Goal: Task Accomplishment & Management: Use online tool/utility

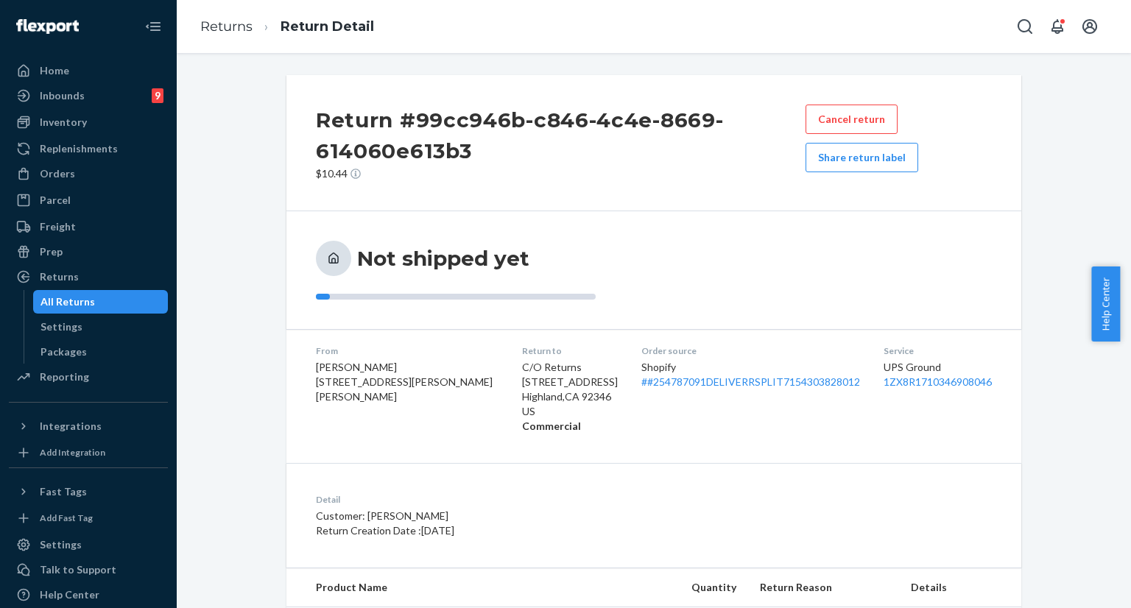
click at [1016, 32] on icon "Open Search Box" at bounding box center [1025, 27] width 18 height 18
click at [956, 28] on input "Search Input" at bounding box center [916, 26] width 181 height 15
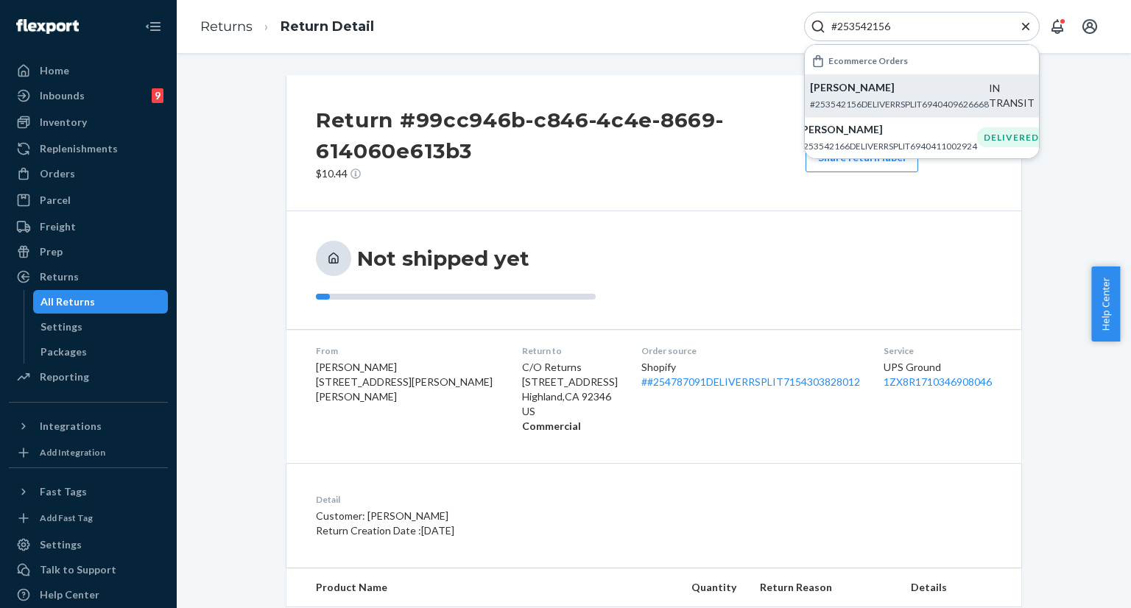
type input "#253542156"
click at [918, 91] on p "[PERSON_NAME]" at bounding box center [899, 87] width 179 height 15
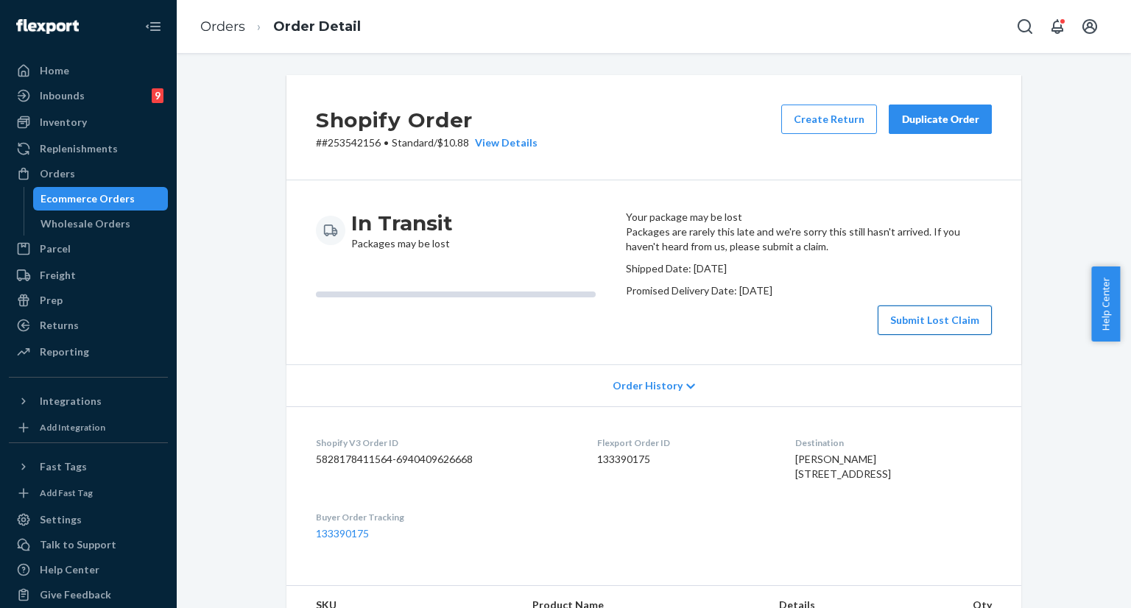
click at [921, 335] on button "Submit Lost Claim" at bounding box center [935, 320] width 114 height 29
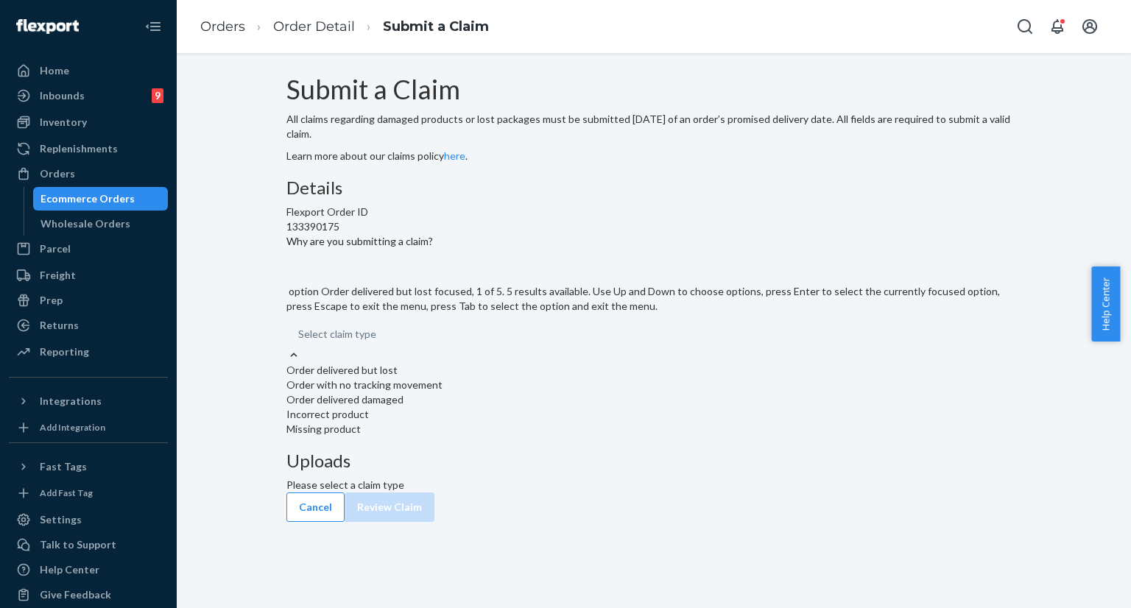
click at [533, 348] on div "Select claim type" at bounding box center [654, 334] width 735 height 27
click at [378, 342] on input "Why are you submitting a claim? option Order delivered but lost focused, 1 of 5…" at bounding box center [376, 334] width 1 height 15
click at [309, 343] on div "Submit a Claim All claims regarding damaged products or lost packages must be s…" at bounding box center [654, 284] width 735 height 418
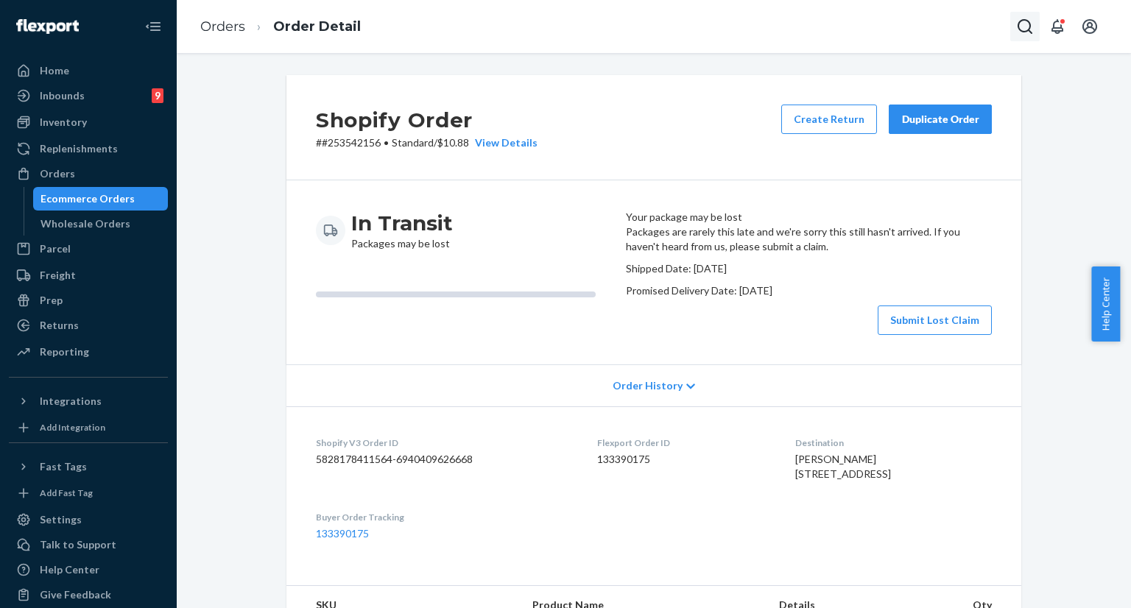
click at [1030, 27] on icon "Open Search Box" at bounding box center [1025, 26] width 15 height 15
click at [944, 27] on input "Search Input" at bounding box center [916, 26] width 181 height 15
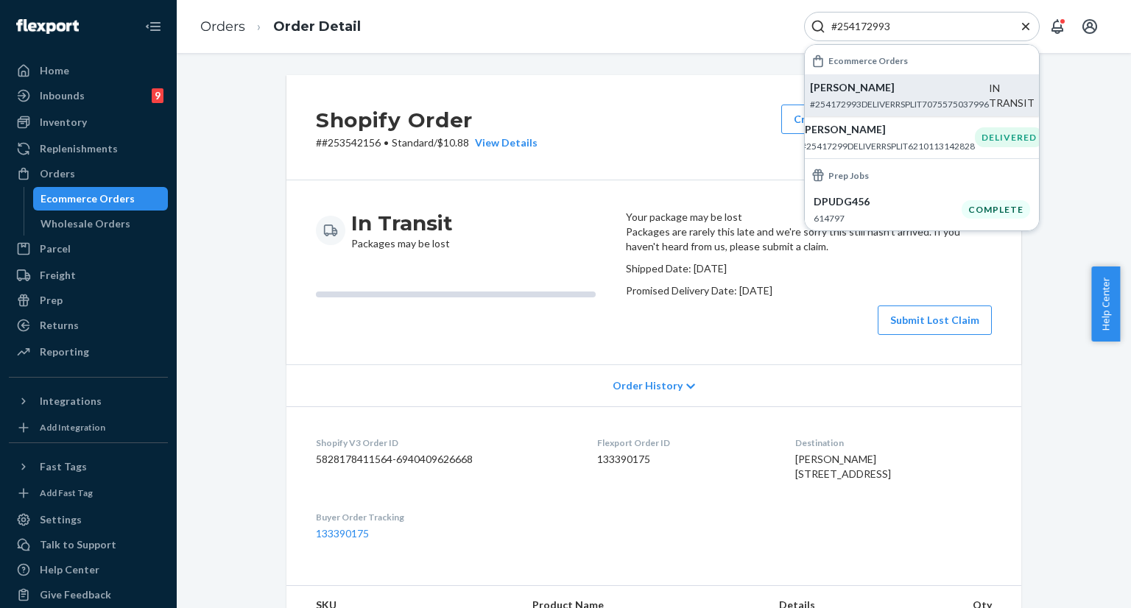
type input "#254172993"
click at [924, 96] on div "[PERSON_NAME] #254172993DELIVERRSPLIT7075575037996" at bounding box center [899, 95] width 179 height 30
click at [922, 27] on input "#254172993" at bounding box center [916, 26] width 181 height 15
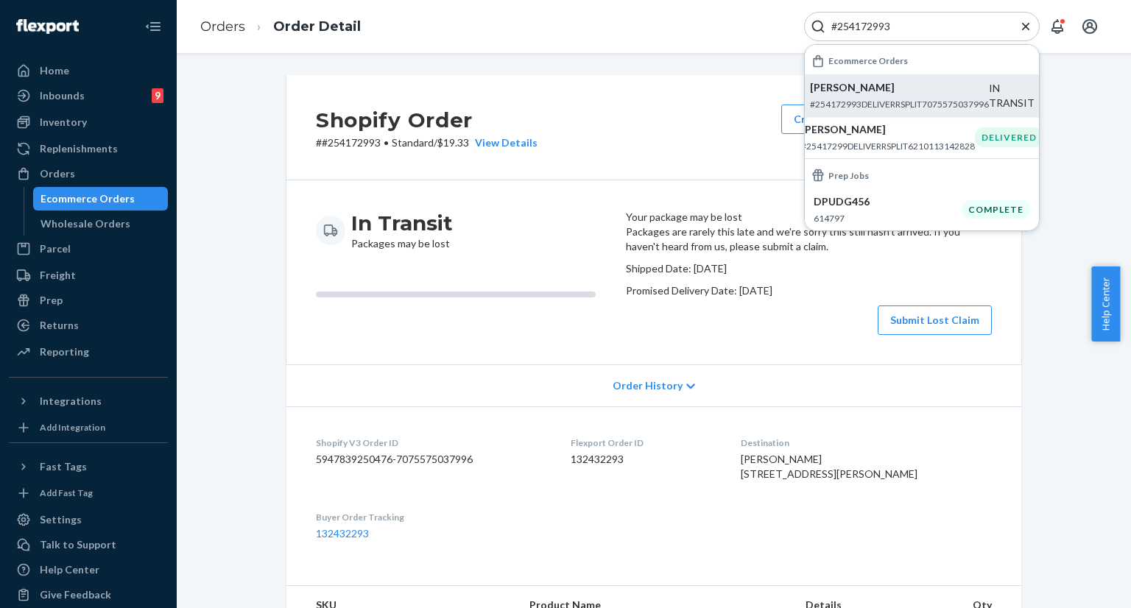
click at [662, 145] on div "Shopify Order # #254172993 • Standard / $19.33 View Details Create Return Dupli…" at bounding box center [654, 127] width 735 height 105
click at [877, 91] on p "[PERSON_NAME]" at bounding box center [899, 87] width 179 height 15
click at [661, 157] on div "Shopify Order # #254172993 • Standard / $19.33 View Details Create Return Dupli…" at bounding box center [654, 127] width 735 height 105
click at [682, 174] on div "Shopify Order # #254172993 • Standard / $19.33 View Details Create Return Dupli…" at bounding box center [654, 127] width 735 height 105
click at [1025, 23] on icon "Close Search" at bounding box center [1026, 26] width 15 height 15
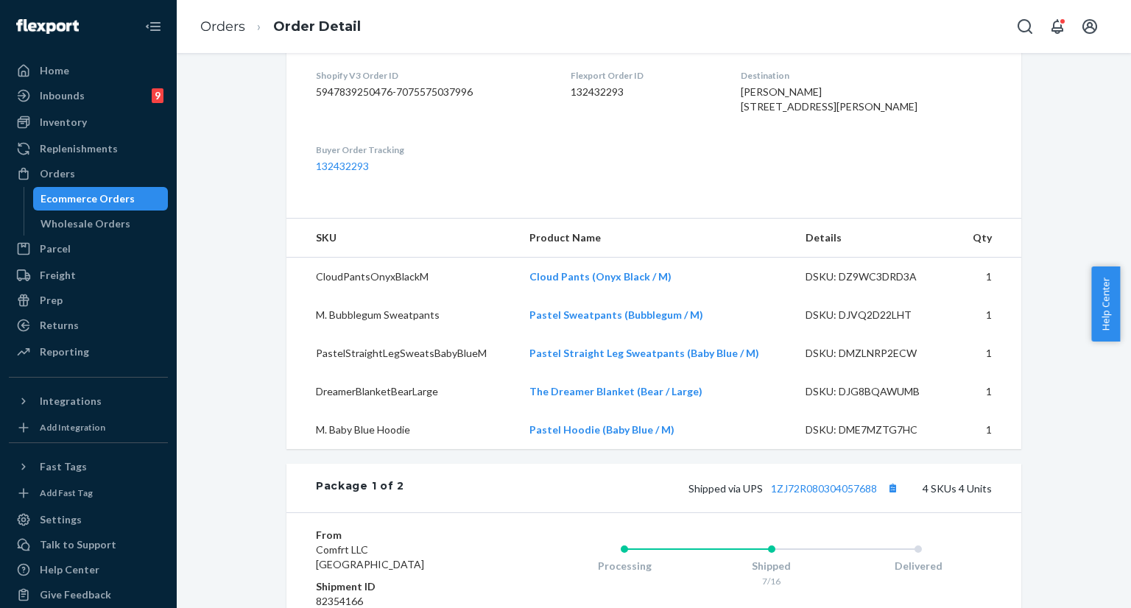
scroll to position [368, 0]
